Goal: Browse casually

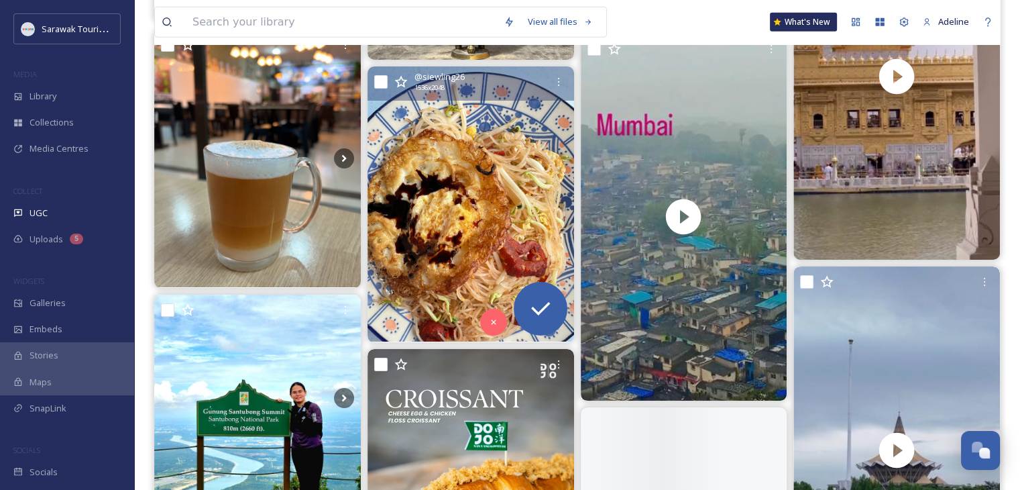
scroll to position [9354, 0]
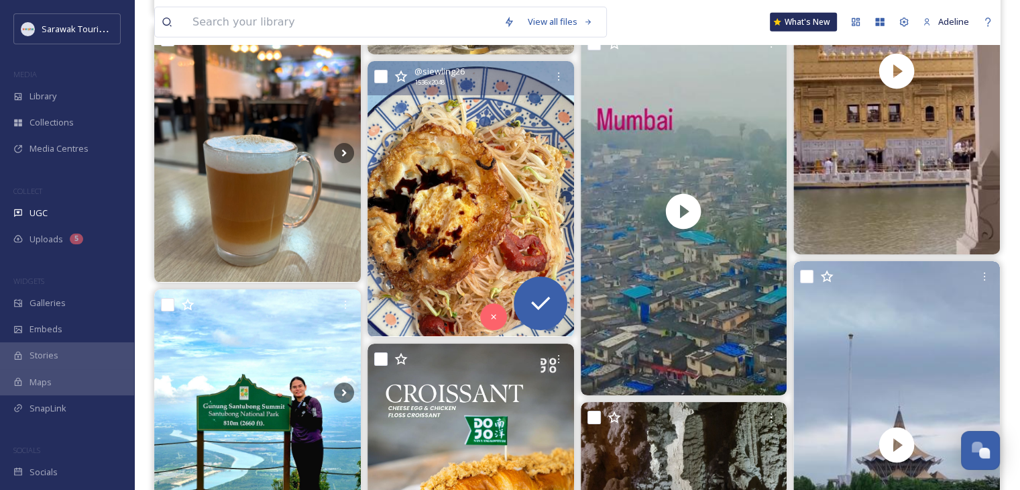
click at [540, 121] on img at bounding box center [471, 198] width 207 height 275
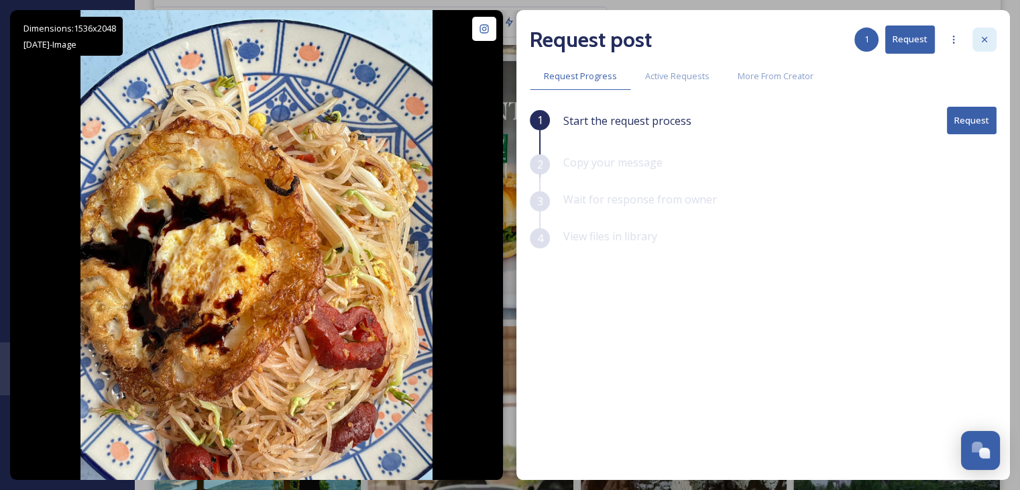
click at [989, 36] on icon at bounding box center [984, 39] width 11 height 11
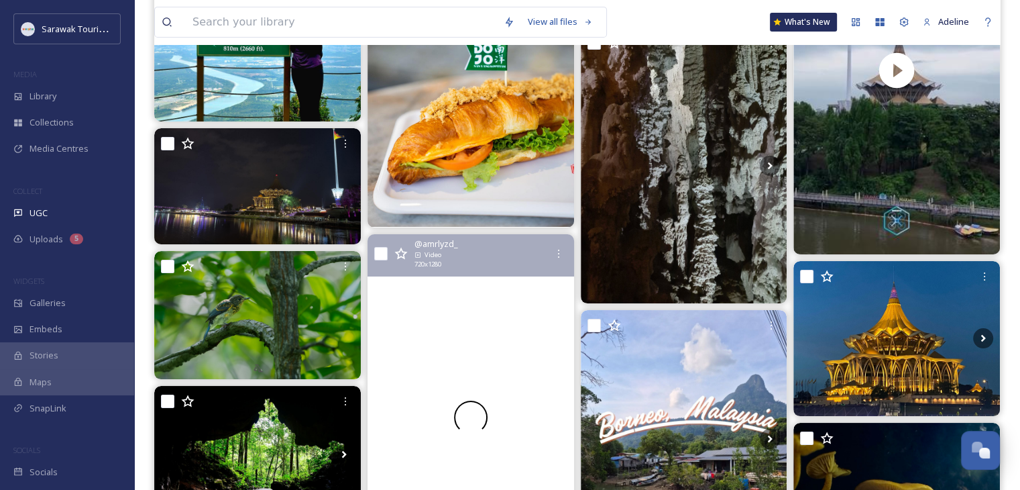
scroll to position [10025, 0]
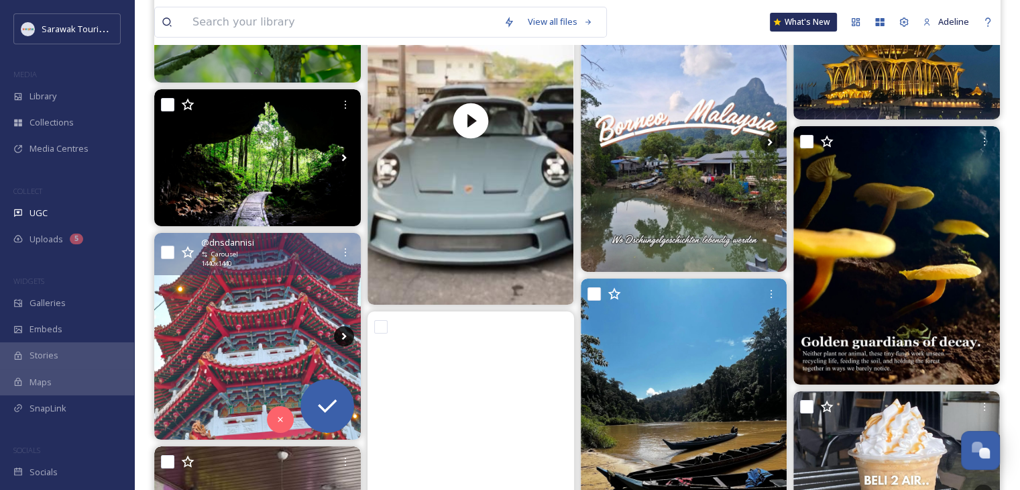
click at [347, 335] on icon at bounding box center [344, 336] width 20 height 20
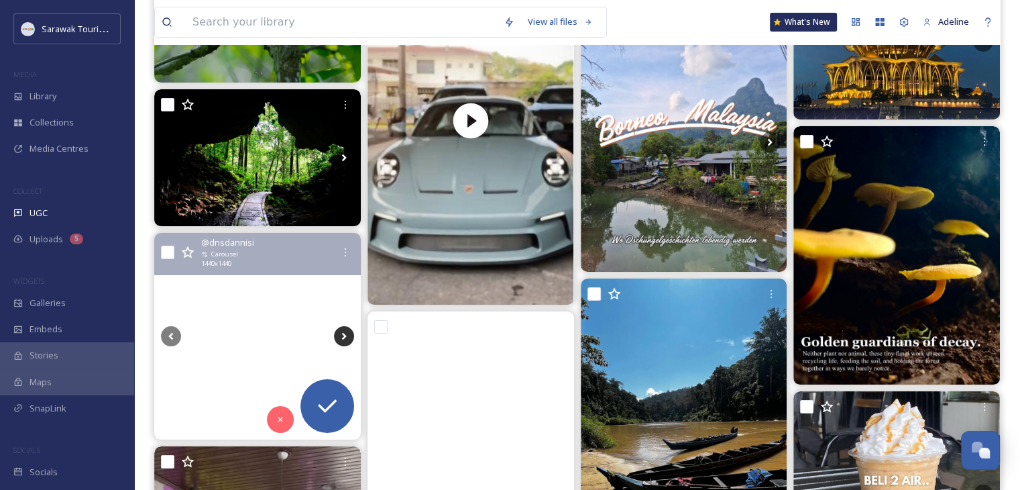
click at [347, 335] on icon at bounding box center [344, 336] width 20 height 20
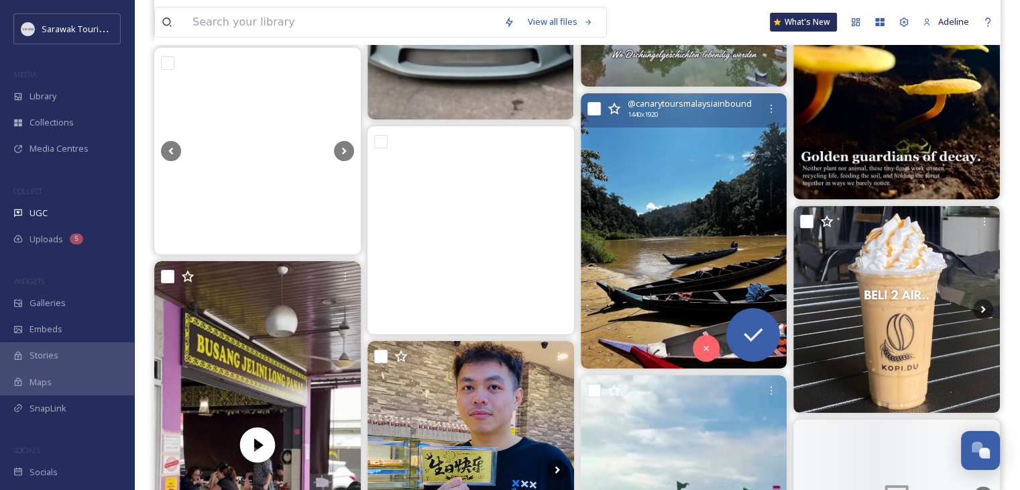
scroll to position [10226, 0]
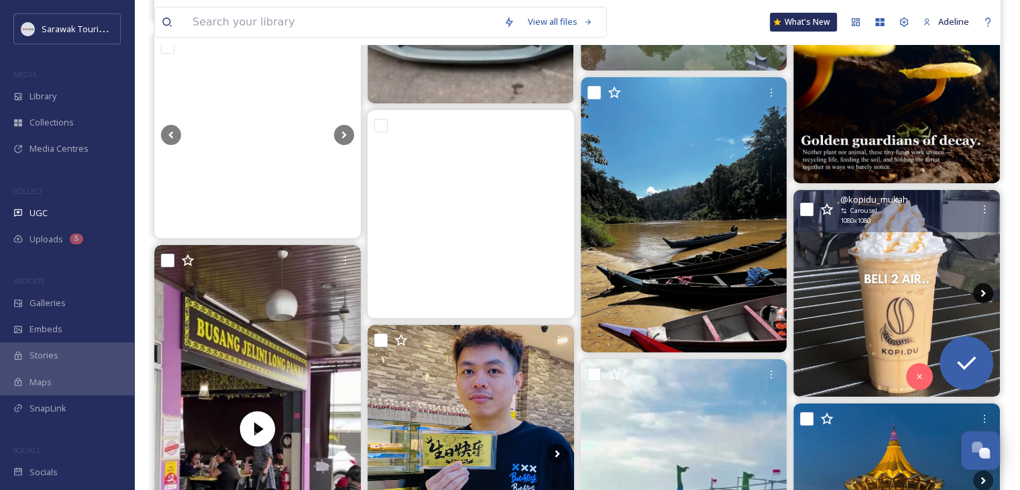
click at [989, 284] on icon at bounding box center [983, 293] width 20 height 20
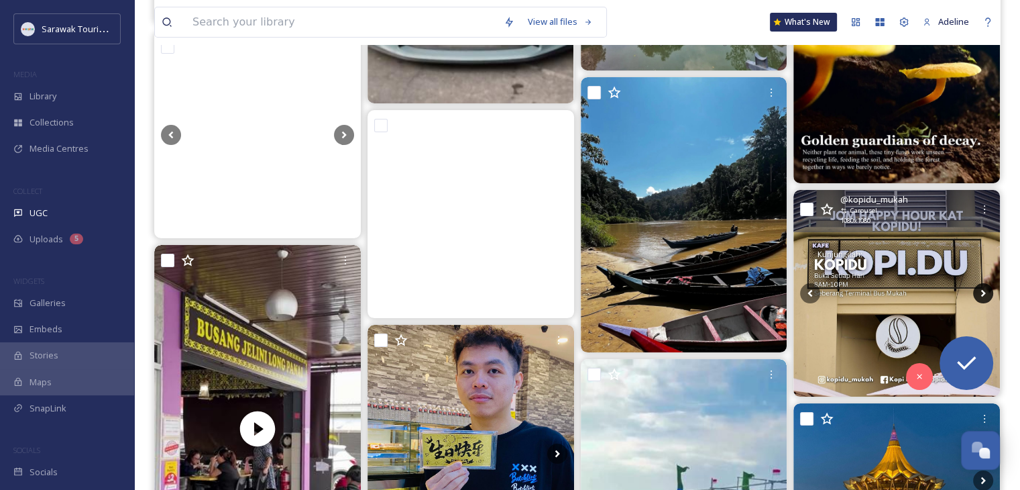
click at [979, 290] on icon at bounding box center [983, 293] width 20 height 20
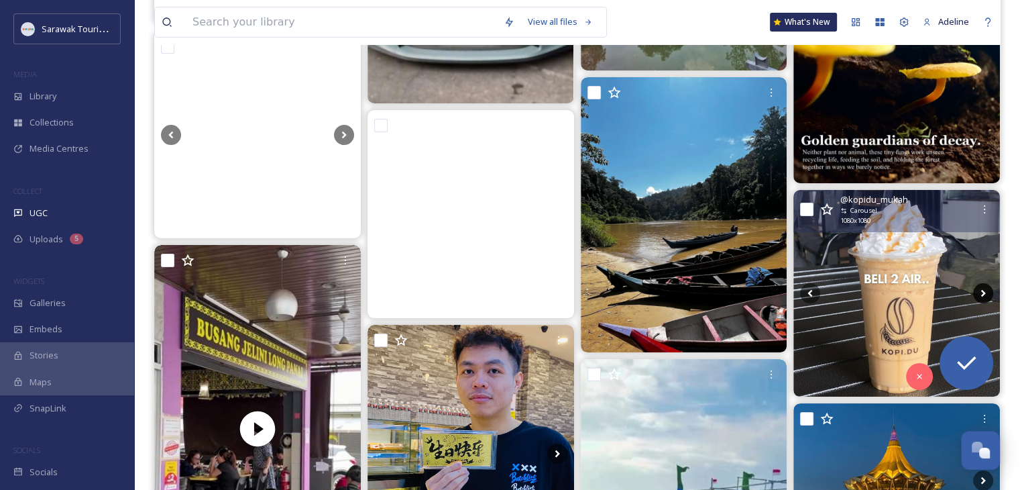
click at [979, 290] on icon at bounding box center [983, 293] width 20 height 20
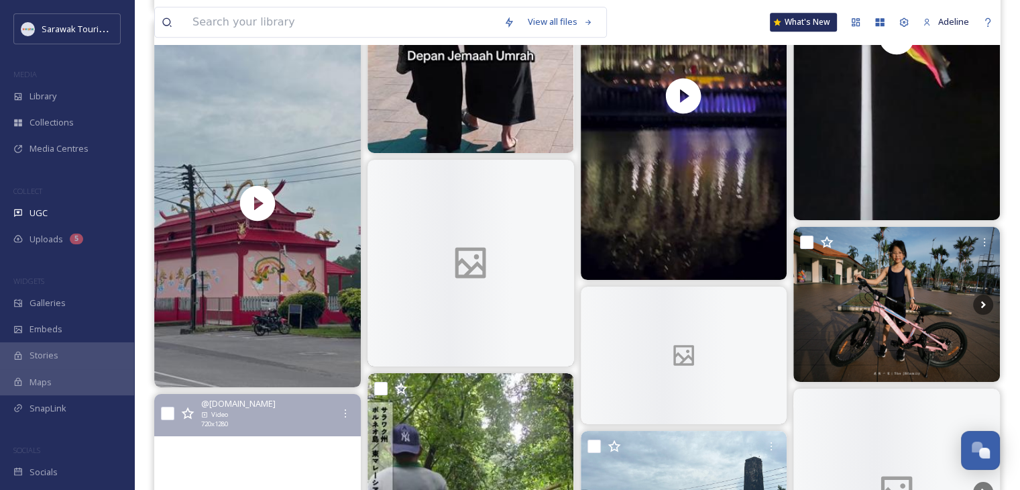
scroll to position [12305, 0]
